Goal: Task Accomplishment & Management: Complete application form

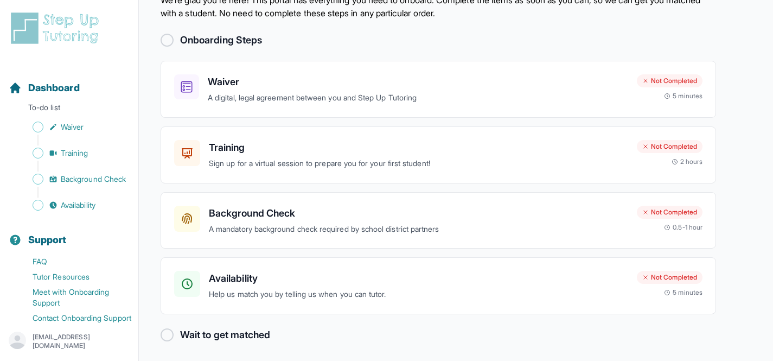
scroll to position [49, 0]
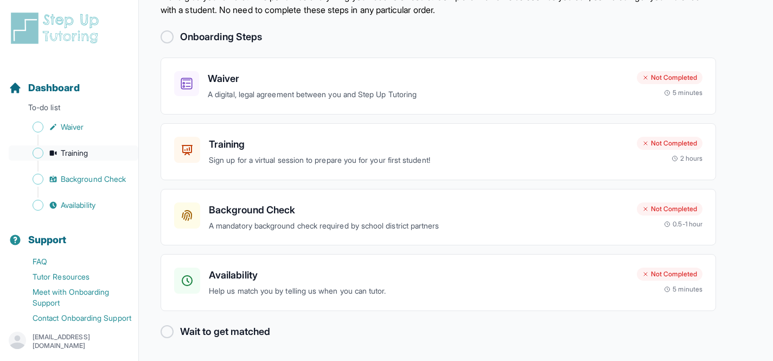
click at [75, 150] on span "Training" at bounding box center [75, 153] width 28 height 11
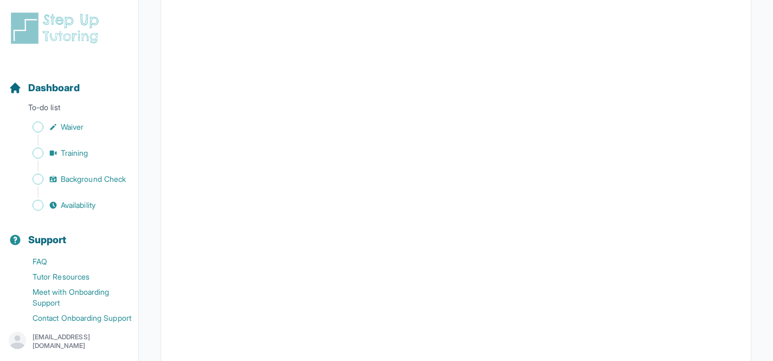
scroll to position [274, 0]
click at [84, 126] on span "Waiver" at bounding box center [72, 126] width 23 height 11
click at [74, 108] on p "To-do list" at bounding box center [69, 109] width 130 height 15
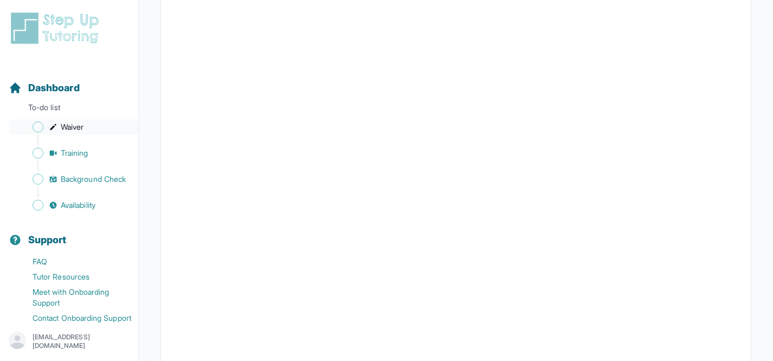
click at [77, 132] on link "Waiver" at bounding box center [74, 126] width 130 height 15
click at [59, 152] on link "Training" at bounding box center [74, 152] width 130 height 15
click at [69, 182] on span "Background Check" at bounding box center [93, 179] width 65 height 11
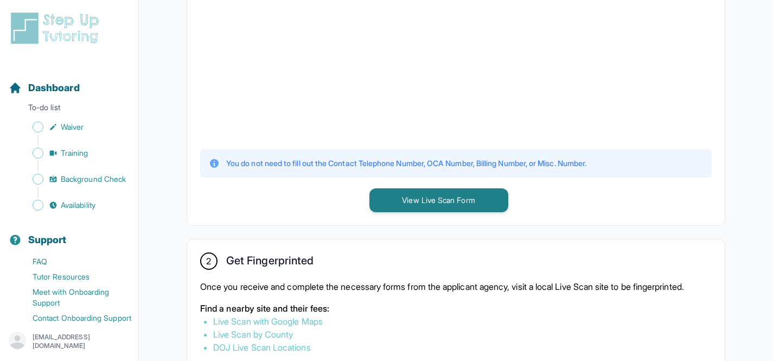
scroll to position [396, 0]
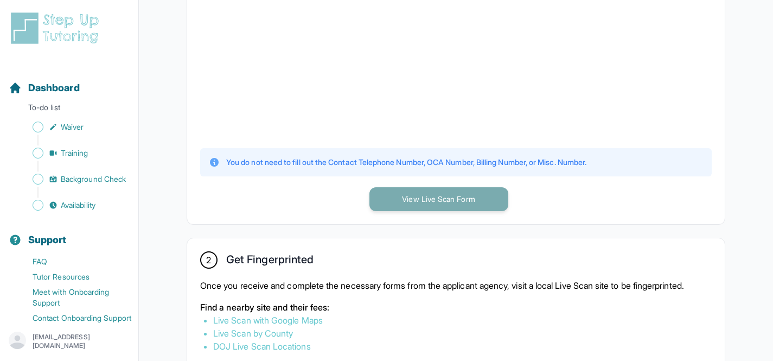
click at [458, 202] on button "View Live Scan Form" at bounding box center [438, 199] width 139 height 24
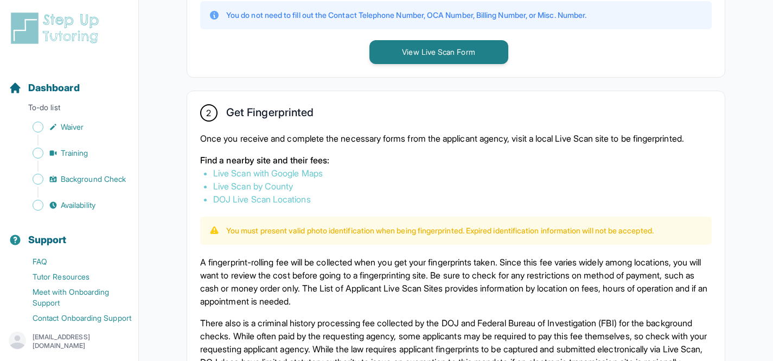
scroll to position [544, 0]
click at [273, 191] on link "Live Scan by County" at bounding box center [253, 185] width 80 height 11
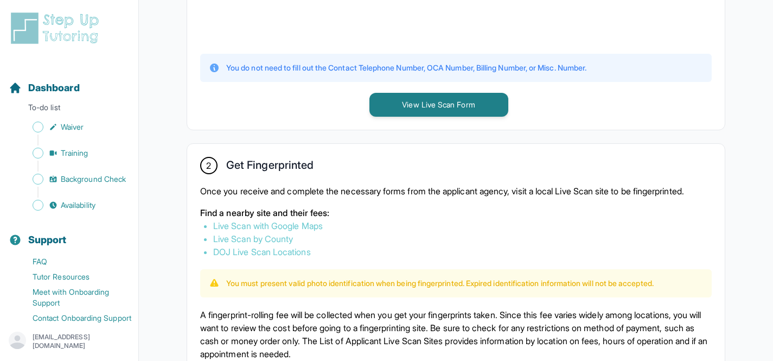
scroll to position [491, 0]
drag, startPoint x: 441, startPoint y: 67, endPoint x: 487, endPoint y: 65, distance: 45.6
click at [487, 65] on p "You do not need to fill out the Contact Telephone Number, OCA Number, Billing N…" at bounding box center [406, 67] width 360 height 11
copy p "OCA Number"
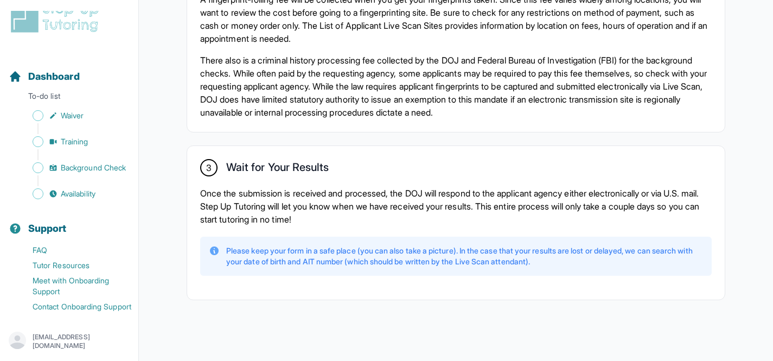
scroll to position [822, 0]
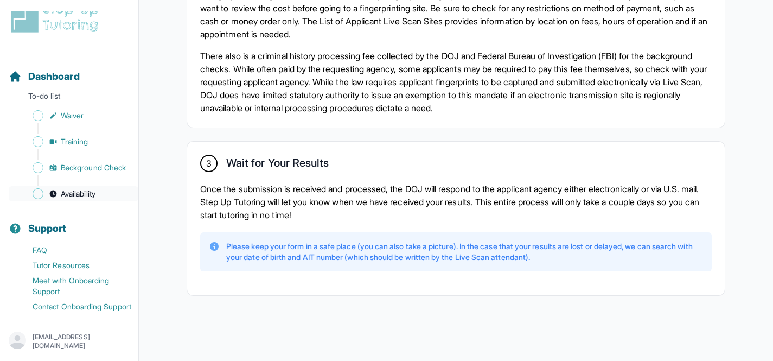
click at [66, 188] on span "Availability" at bounding box center [78, 193] width 35 height 11
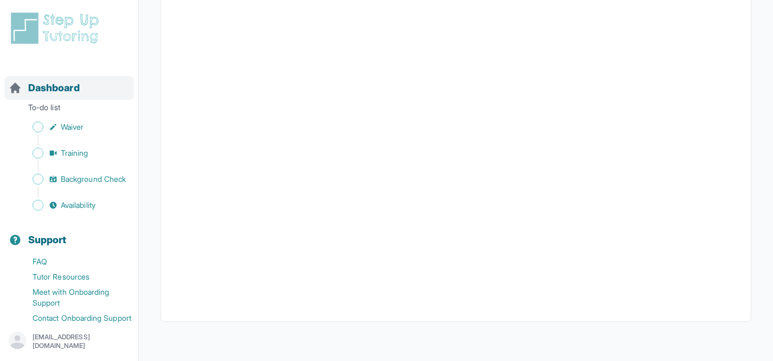
click at [65, 92] on span "Dashboard" at bounding box center [54, 87] width 52 height 15
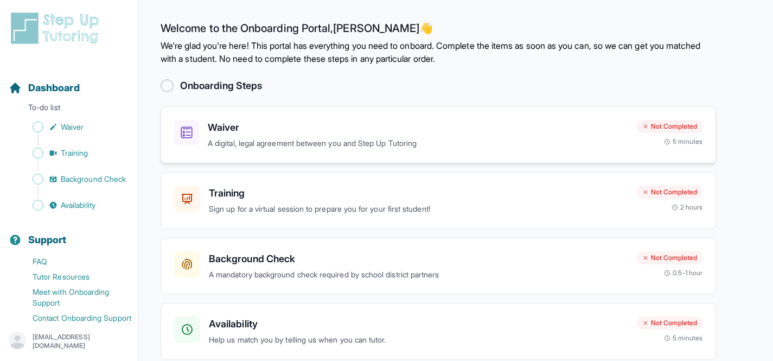
click at [479, 135] on div "Waiver A digital, legal agreement between you and Step Up Tutoring" at bounding box center [418, 135] width 420 height 30
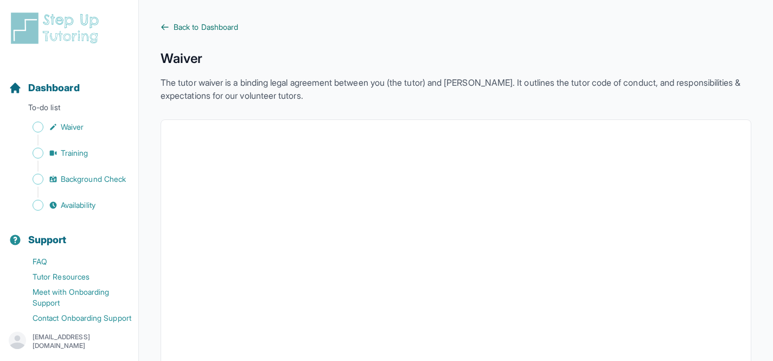
click at [225, 31] on span "Back to Dashboard" at bounding box center [206, 27] width 65 height 11
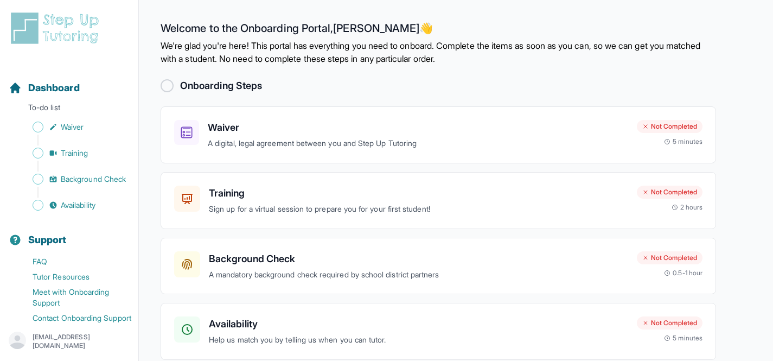
click at [215, 80] on h2 "Onboarding Steps" at bounding box center [221, 85] width 82 height 15
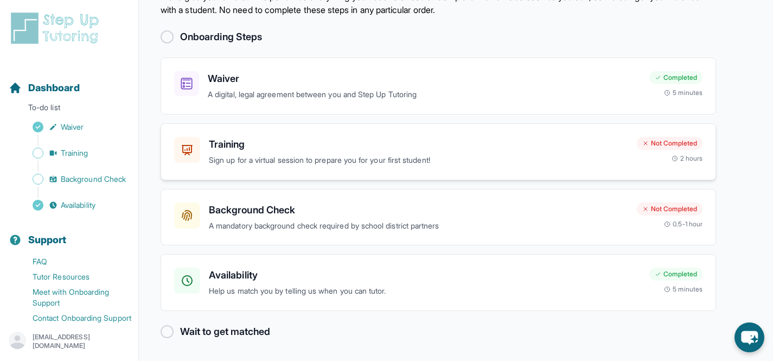
click at [575, 160] on p "Sign up for a virtual session to prepare you for your first student!" at bounding box center [418, 160] width 419 height 12
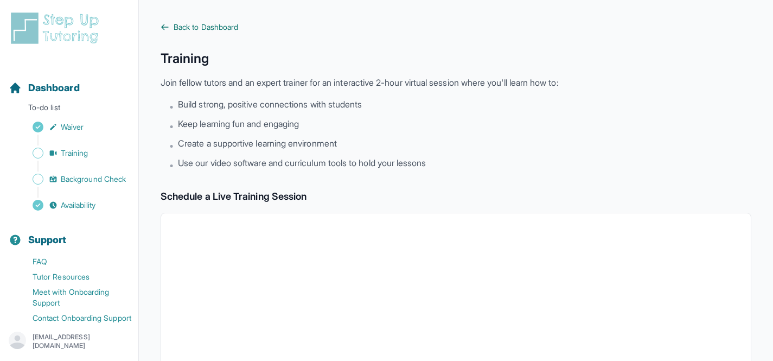
click at [233, 28] on span "Back to Dashboard" at bounding box center [206, 27] width 65 height 11
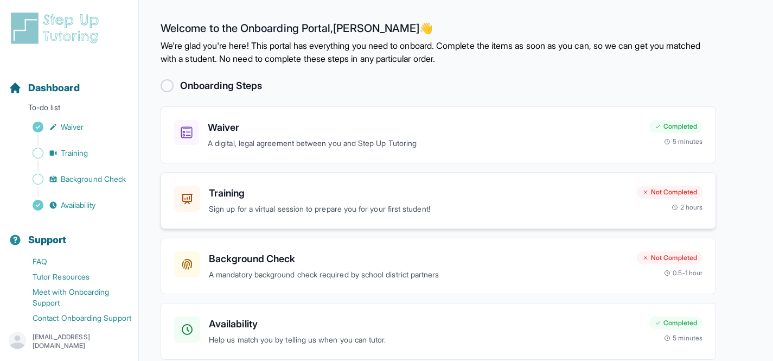
click at [659, 187] on div "Not Completed" at bounding box center [670, 191] width 66 height 13
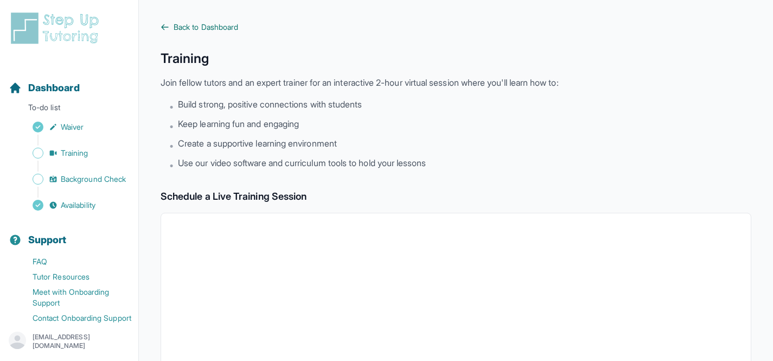
click at [203, 32] on span "Back to Dashboard" at bounding box center [206, 27] width 65 height 11
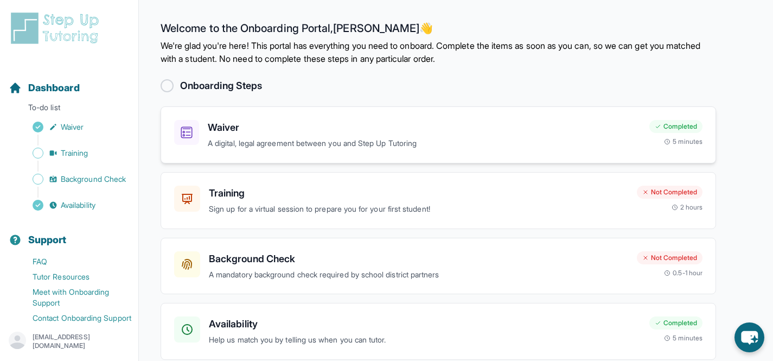
scroll to position [49, 0]
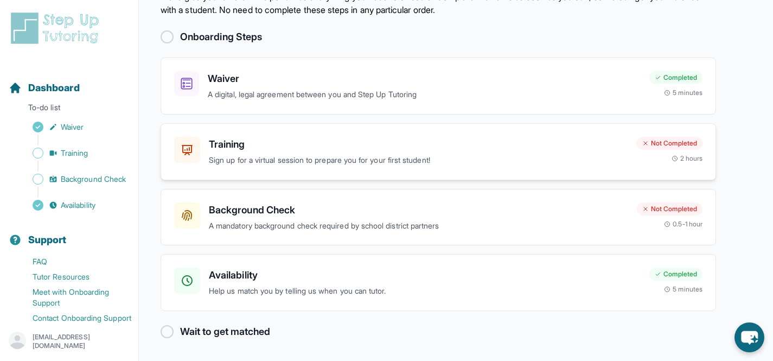
click at [524, 158] on p "Sign up for a virtual session to prepare you for your first student!" at bounding box center [418, 160] width 419 height 12
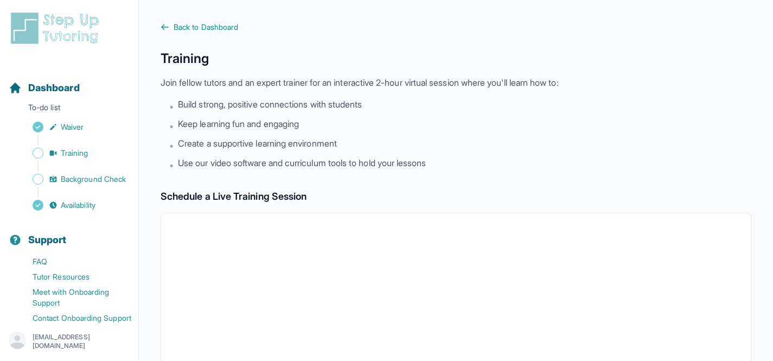
click at [199, 29] on span "Back to Dashboard" at bounding box center [206, 27] width 65 height 11
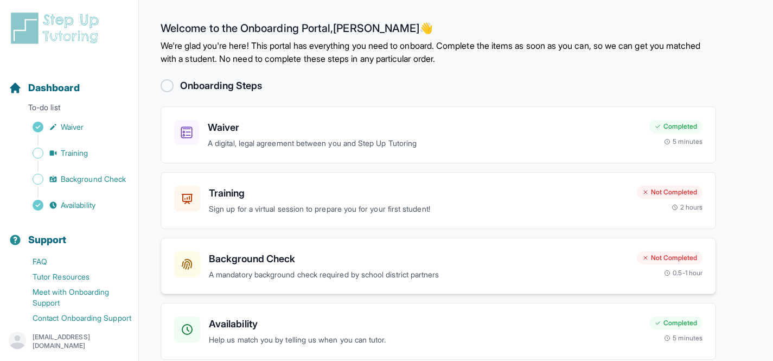
click at [572, 255] on h3 "Background Check" at bounding box center [418, 258] width 419 height 15
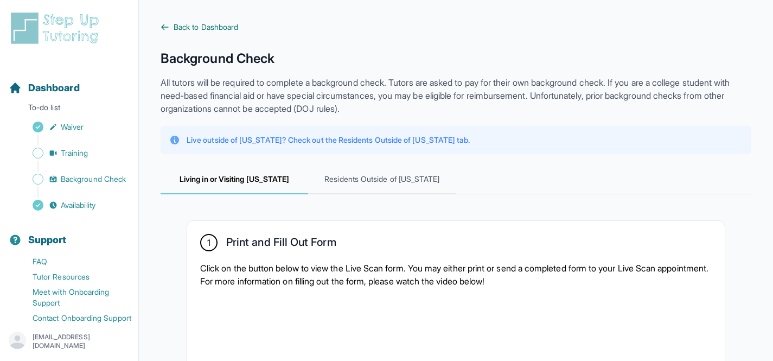
click at [171, 22] on link "Back to Dashboard" at bounding box center [456, 27] width 591 height 11
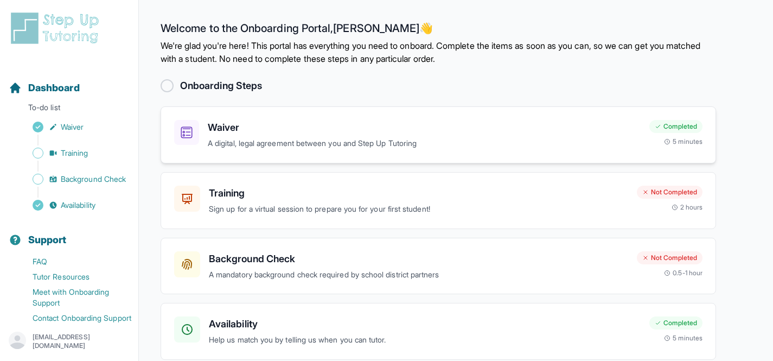
scroll to position [49, 0]
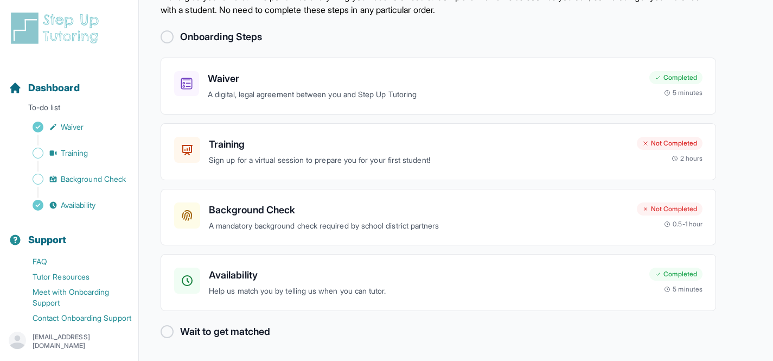
click at [164, 330] on div at bounding box center [167, 331] width 13 height 13
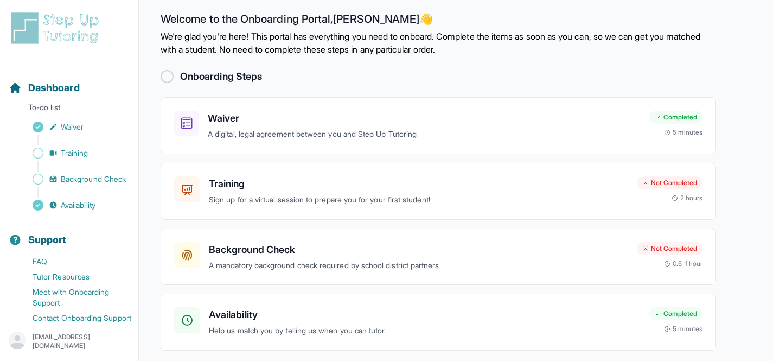
scroll to position [0, 0]
